Goal: Task Accomplishment & Management: Use online tool/utility

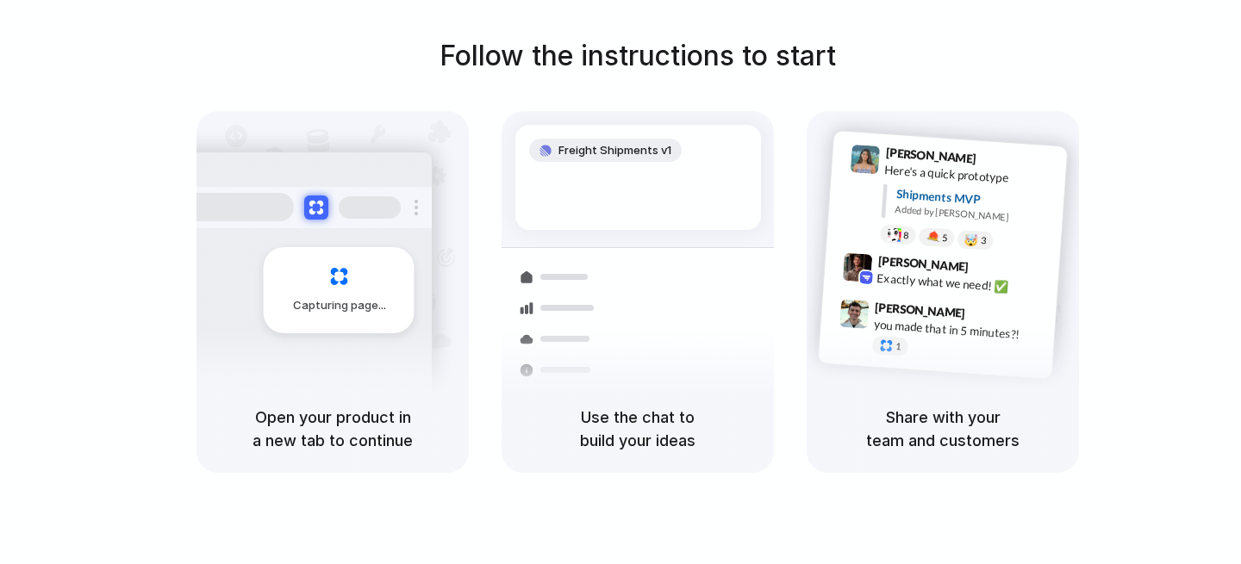
click at [1120, 72] on div "Follow the instructions to start Capturing page Open your product in a new tab …" at bounding box center [637, 254] width 1241 height 438
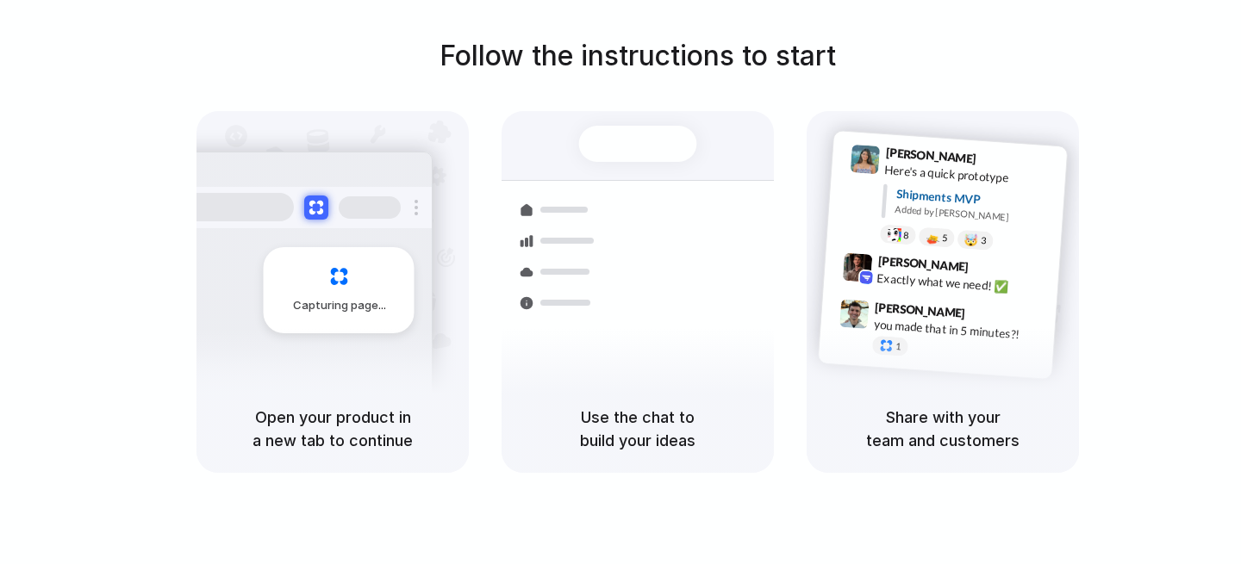
click at [351, 307] on span "Capturing page" at bounding box center [341, 305] width 96 height 17
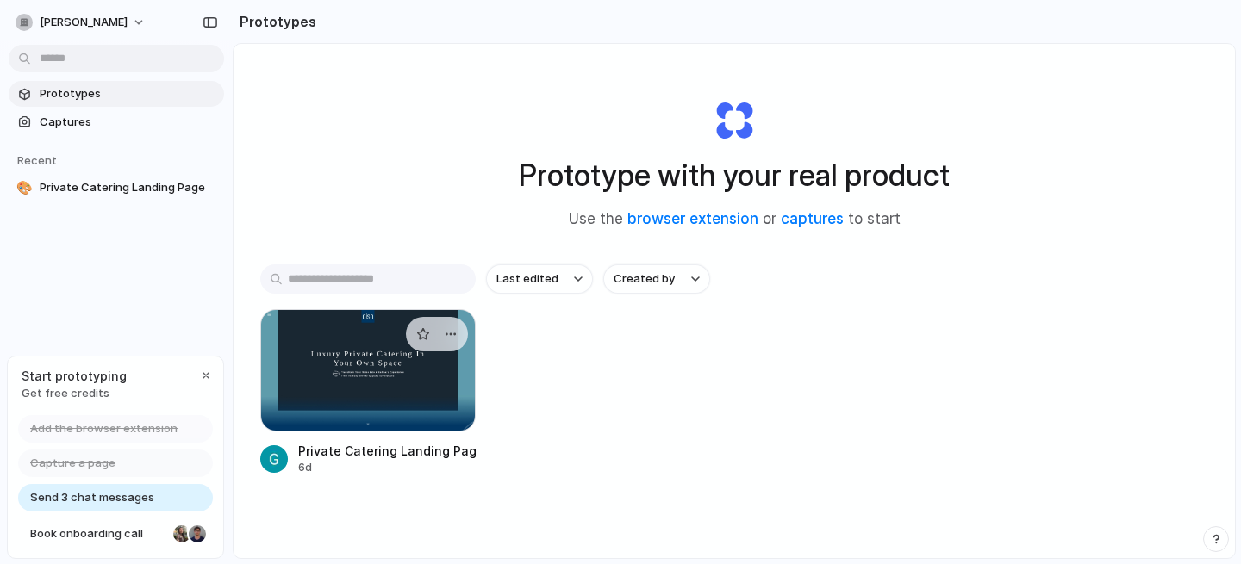
click at [360, 383] on div at bounding box center [367, 370] width 215 height 122
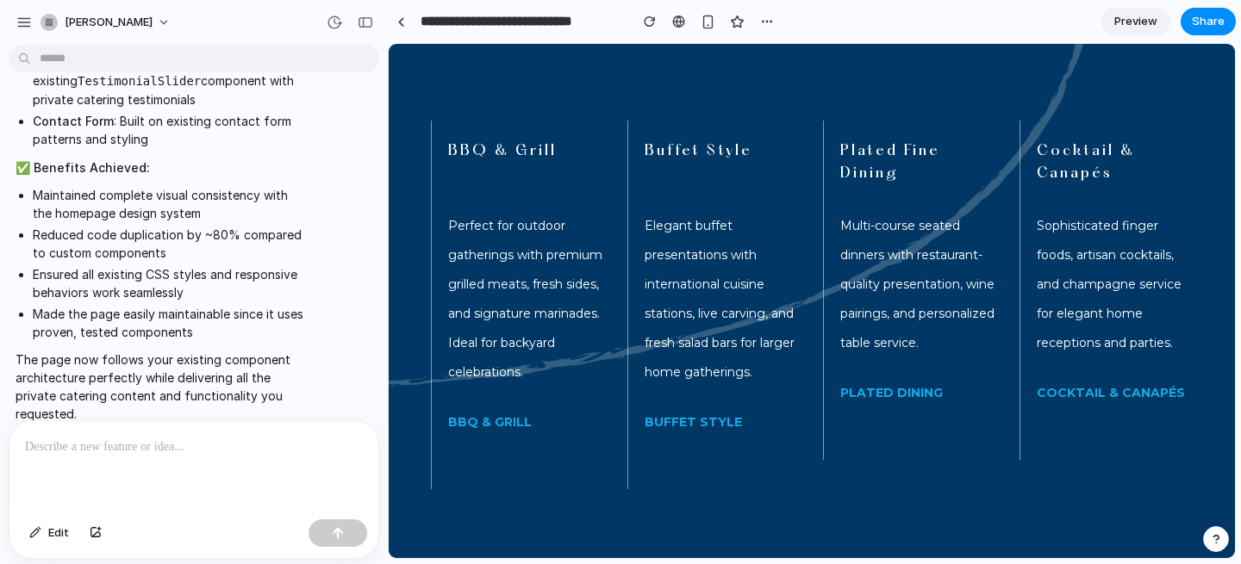
scroll to position [1057, 0]
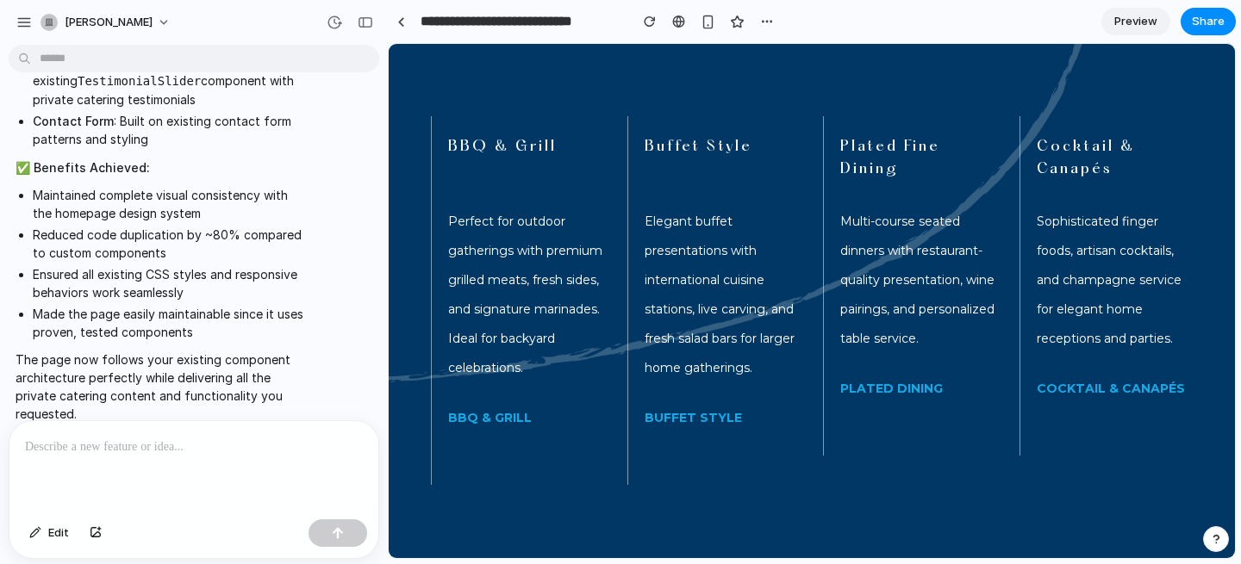
click at [101, 457] on p at bounding box center [194, 447] width 338 height 21
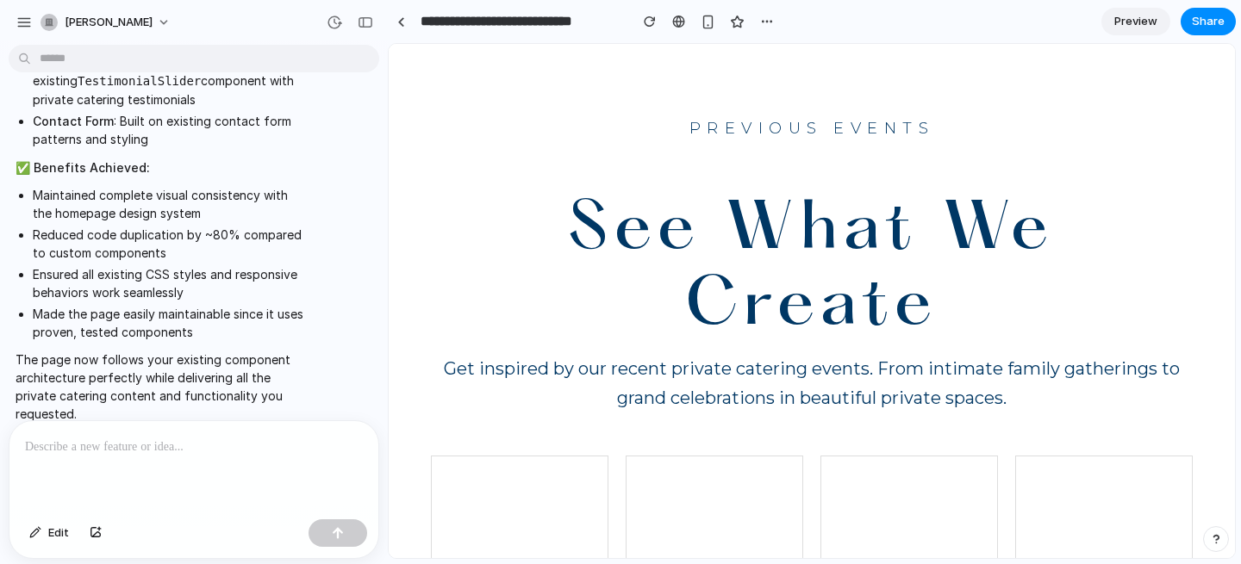
scroll to position [2647, 0]
